Goal: Task Accomplishment & Management: Use online tool/utility

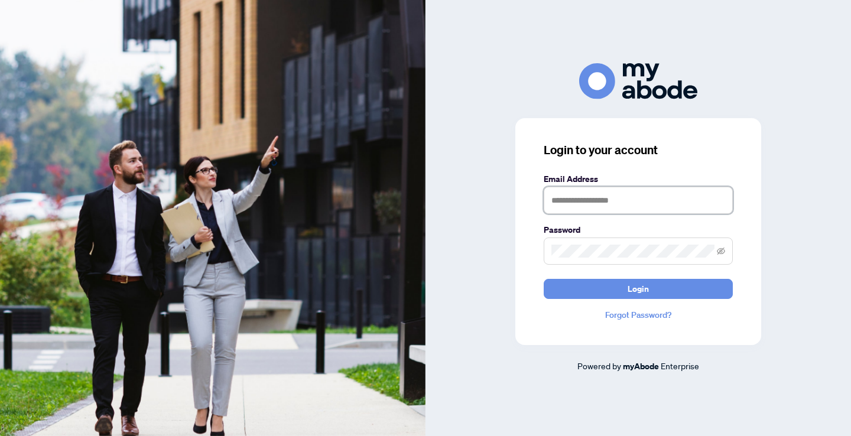
type input "**********"
click at [639, 289] on button "Login" at bounding box center [638, 289] width 189 height 20
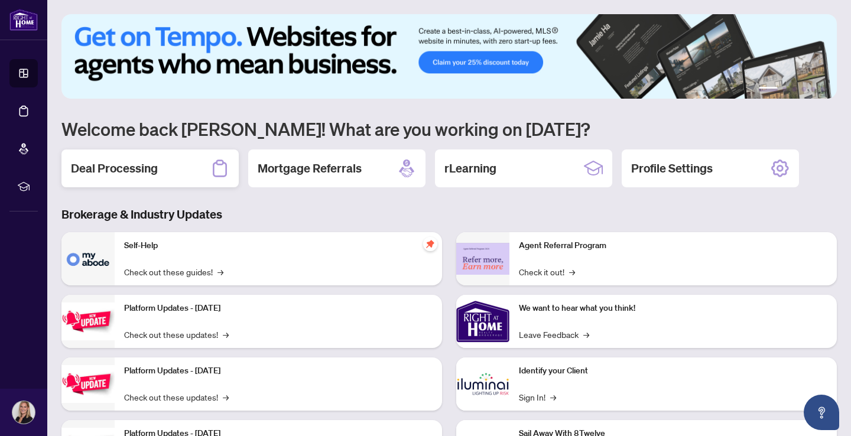
click at [153, 183] on div "Deal Processing" at bounding box center [149, 169] width 177 height 38
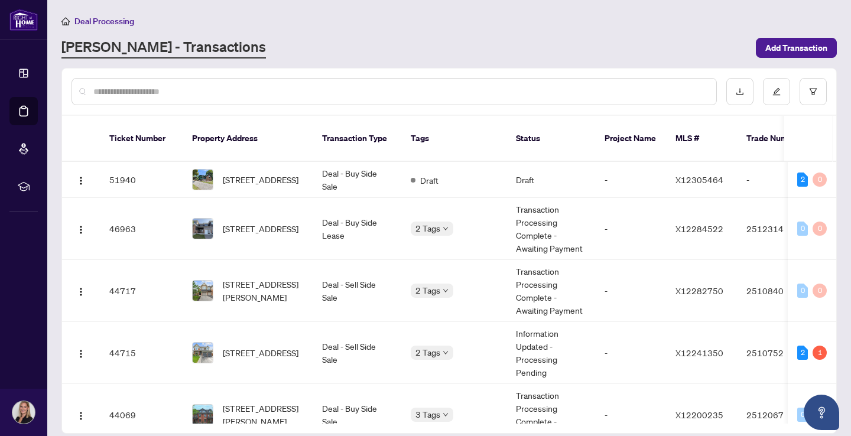
click at [359, 37] on div "[PERSON_NAME] - Transactions" at bounding box center [405, 47] width 688 height 21
